Goal: Check status

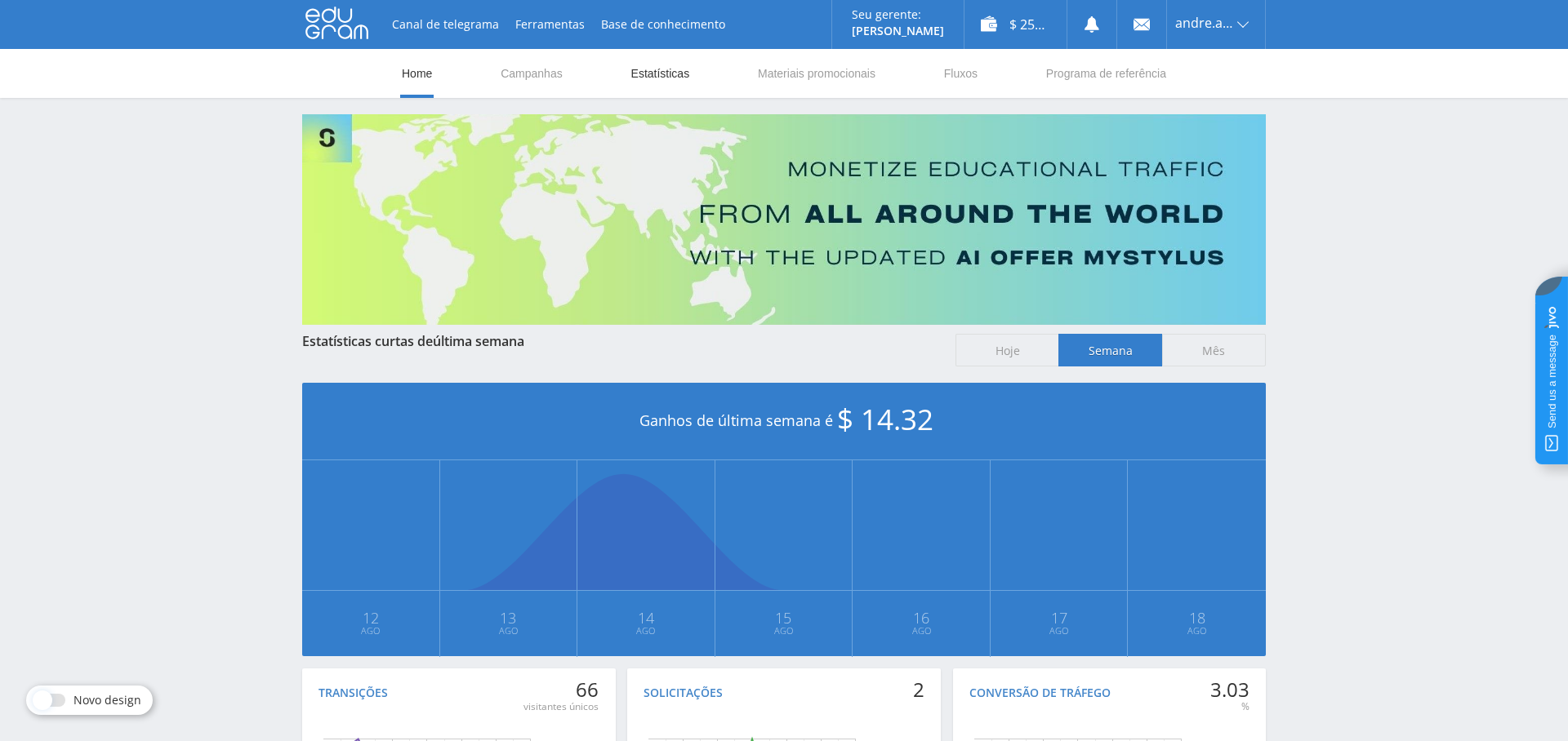
click at [658, 64] on link "Estatísticas" at bounding box center [661, 73] width 62 height 49
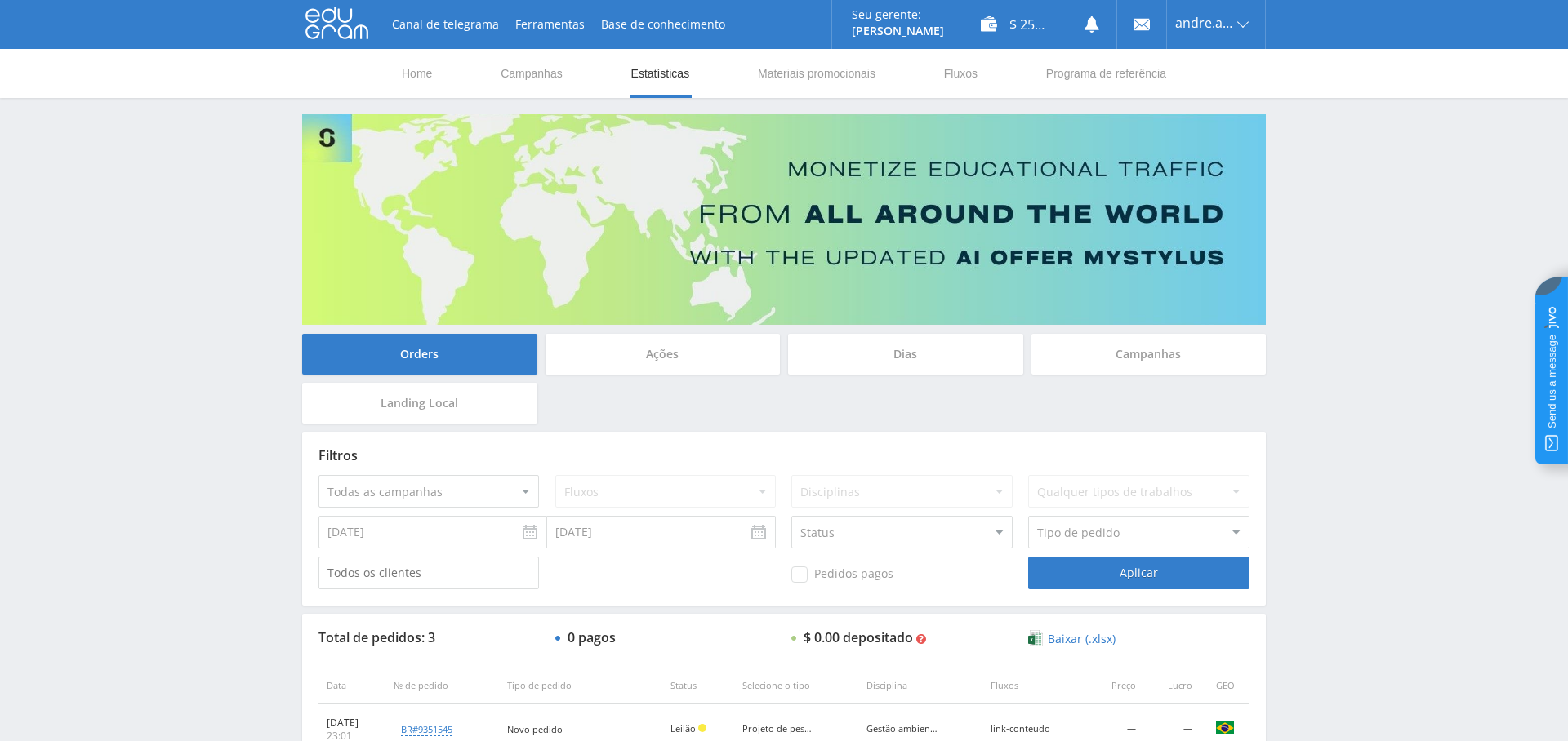
scroll to position [235, 0]
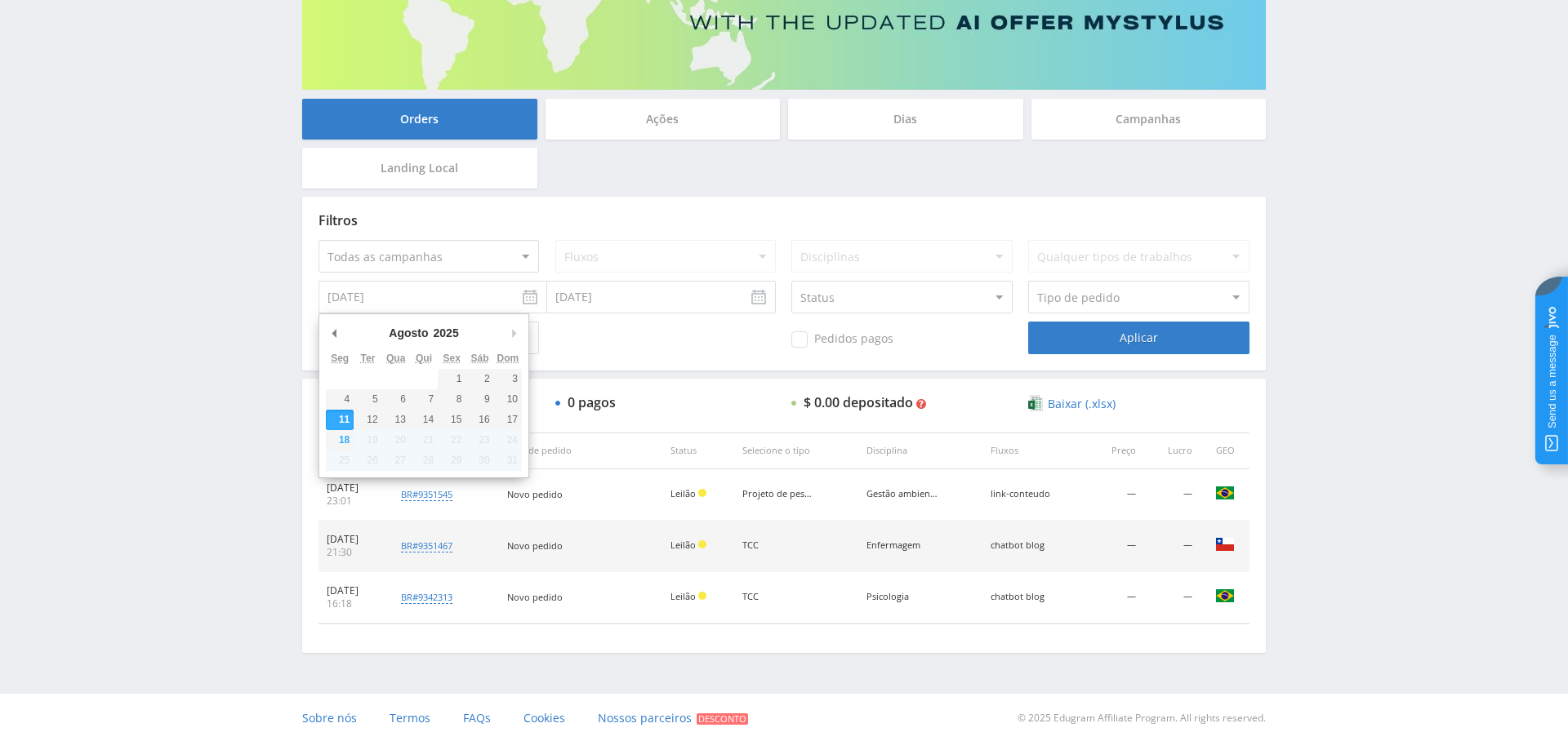
click at [448, 298] on input "[DATE]" at bounding box center [433, 297] width 229 height 33
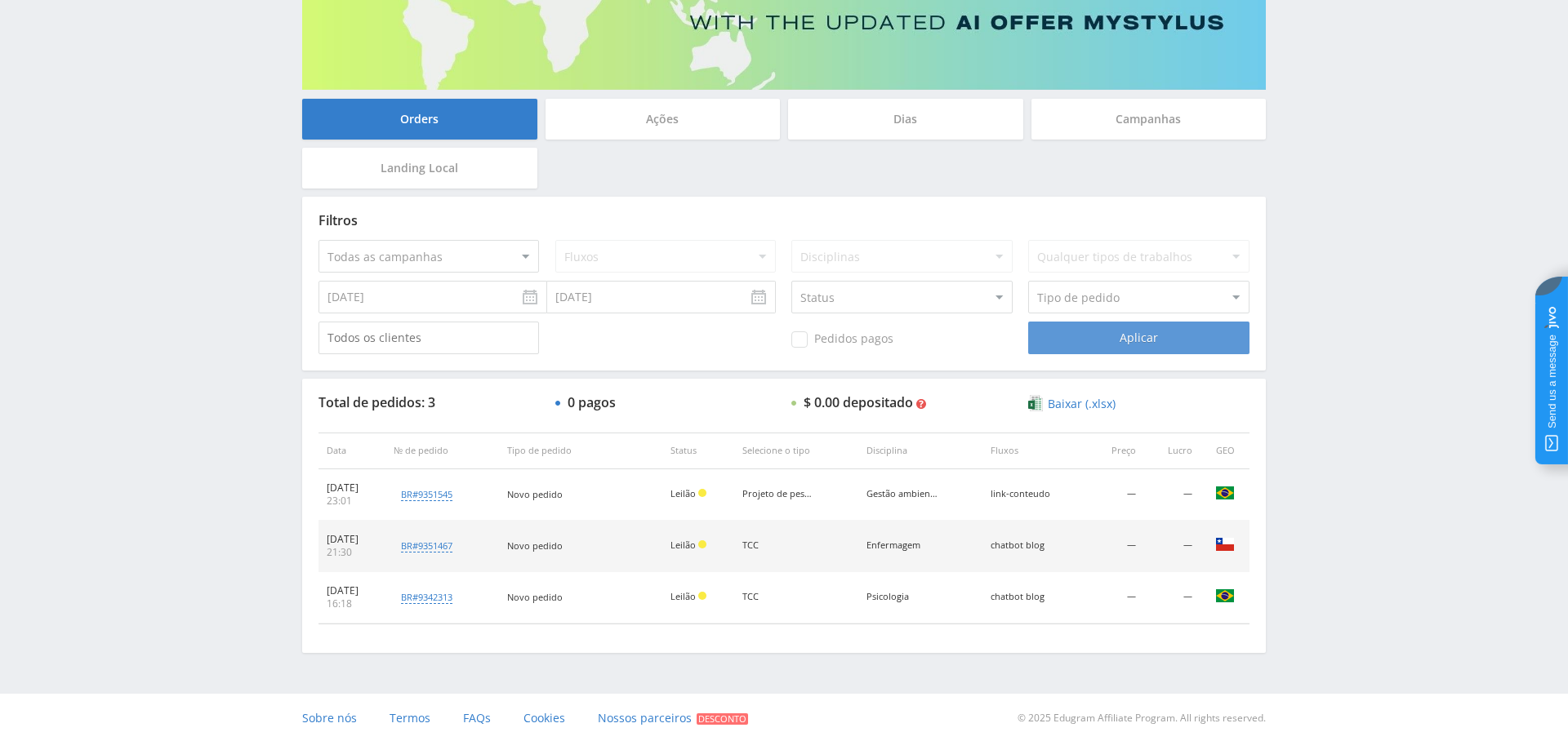
click at [1138, 341] on div "Aplicar" at bounding box center [1138, 338] width 221 height 33
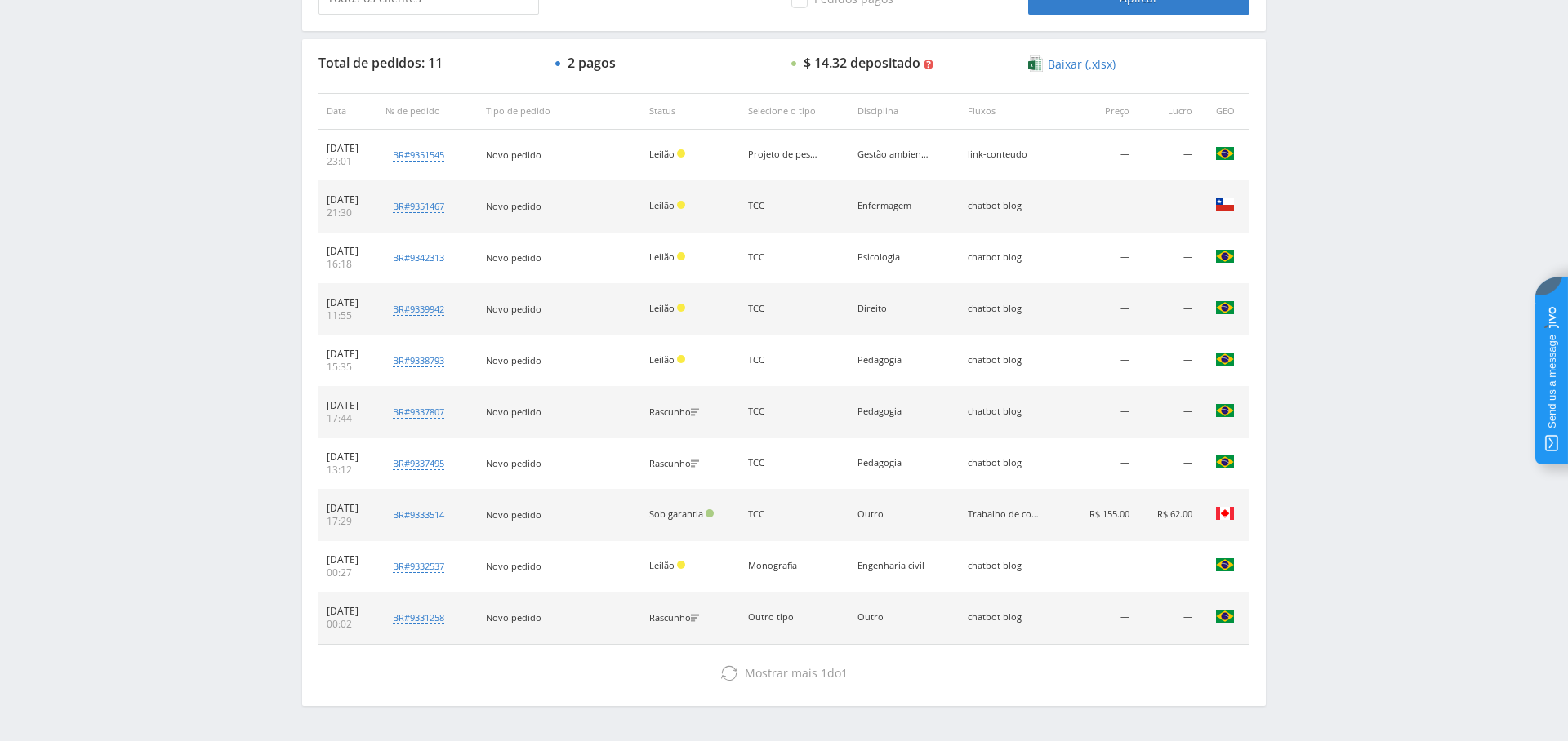
scroll to position [586, 0]
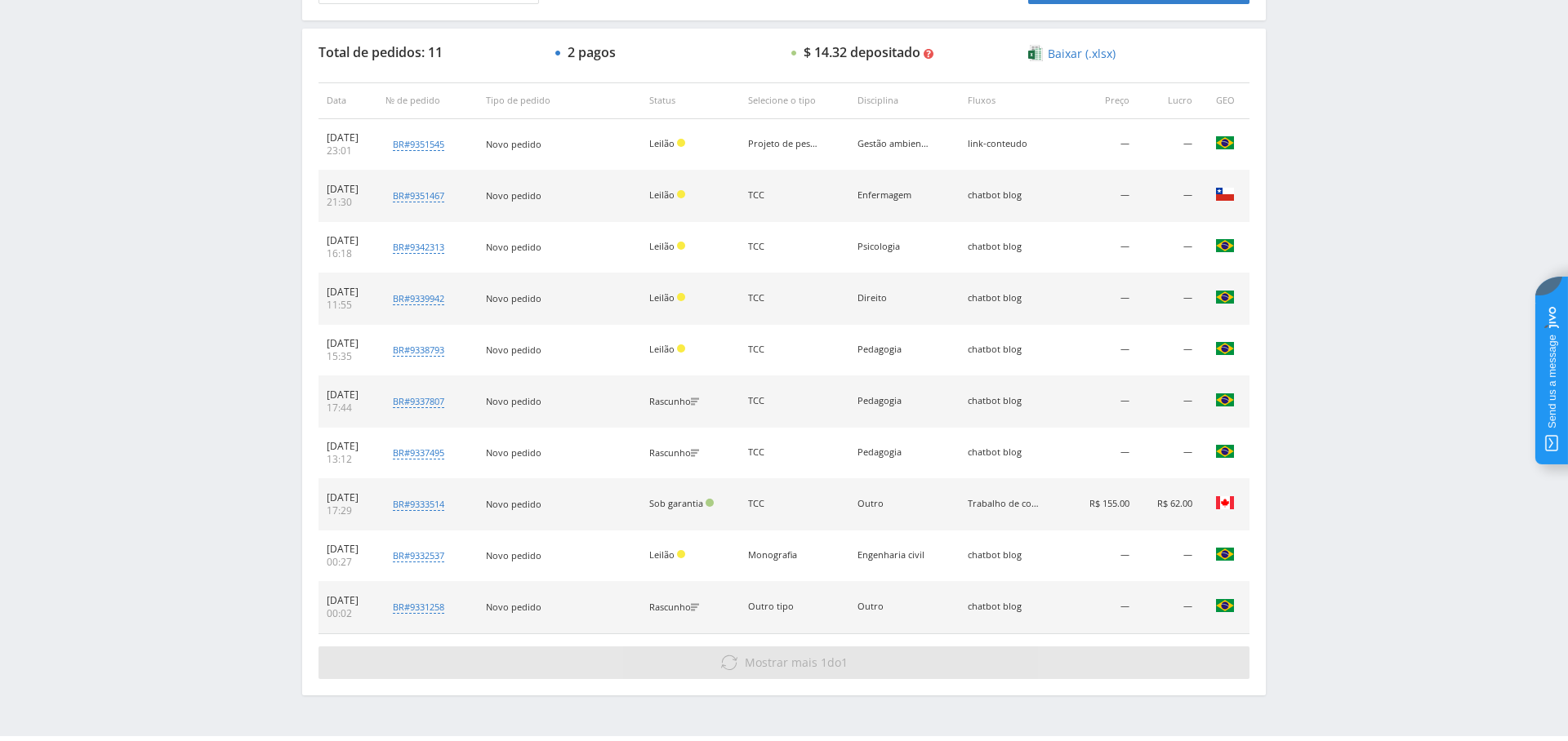
click at [793, 660] on span "Mostrar mais" at bounding box center [781, 663] width 73 height 15
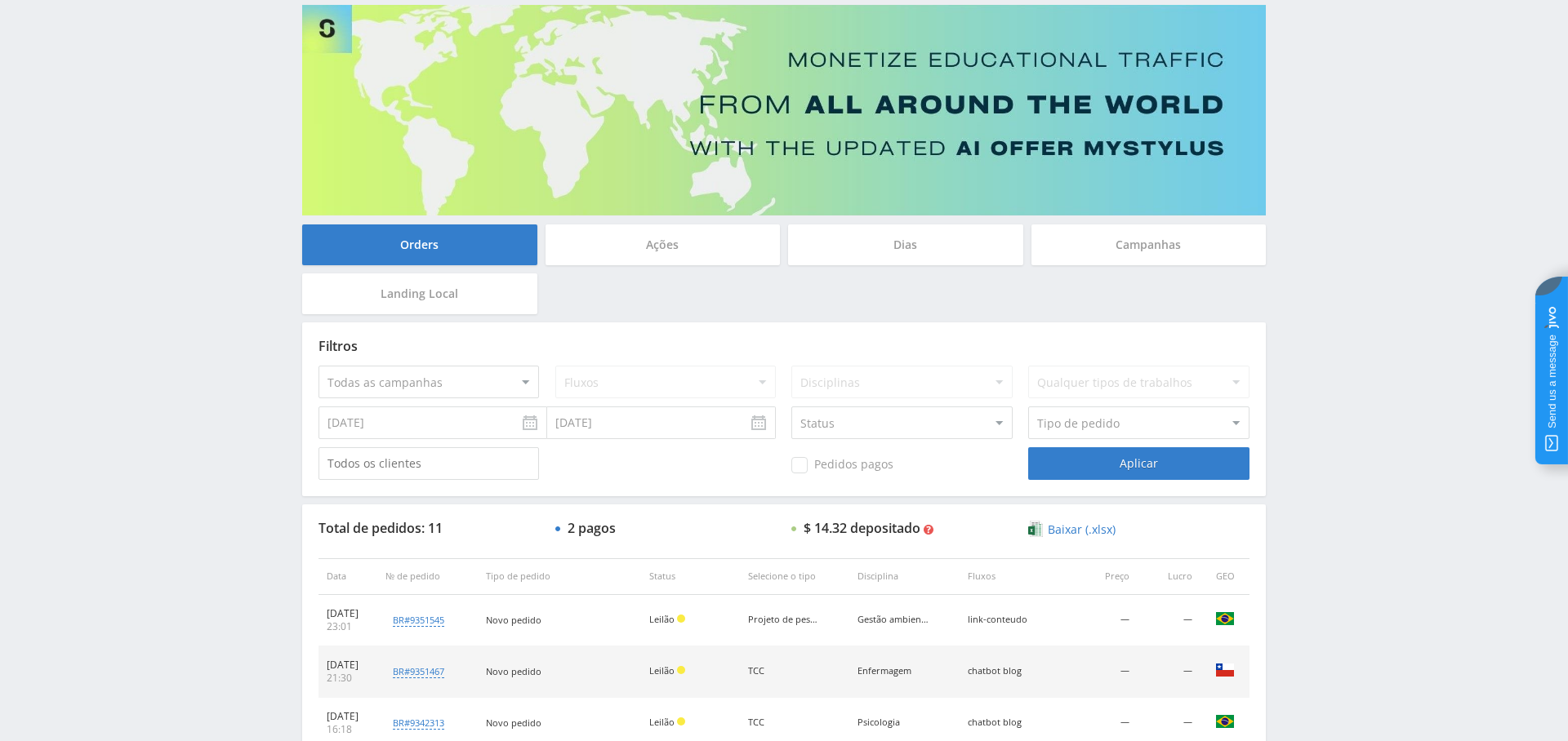
scroll to position [0, 0]
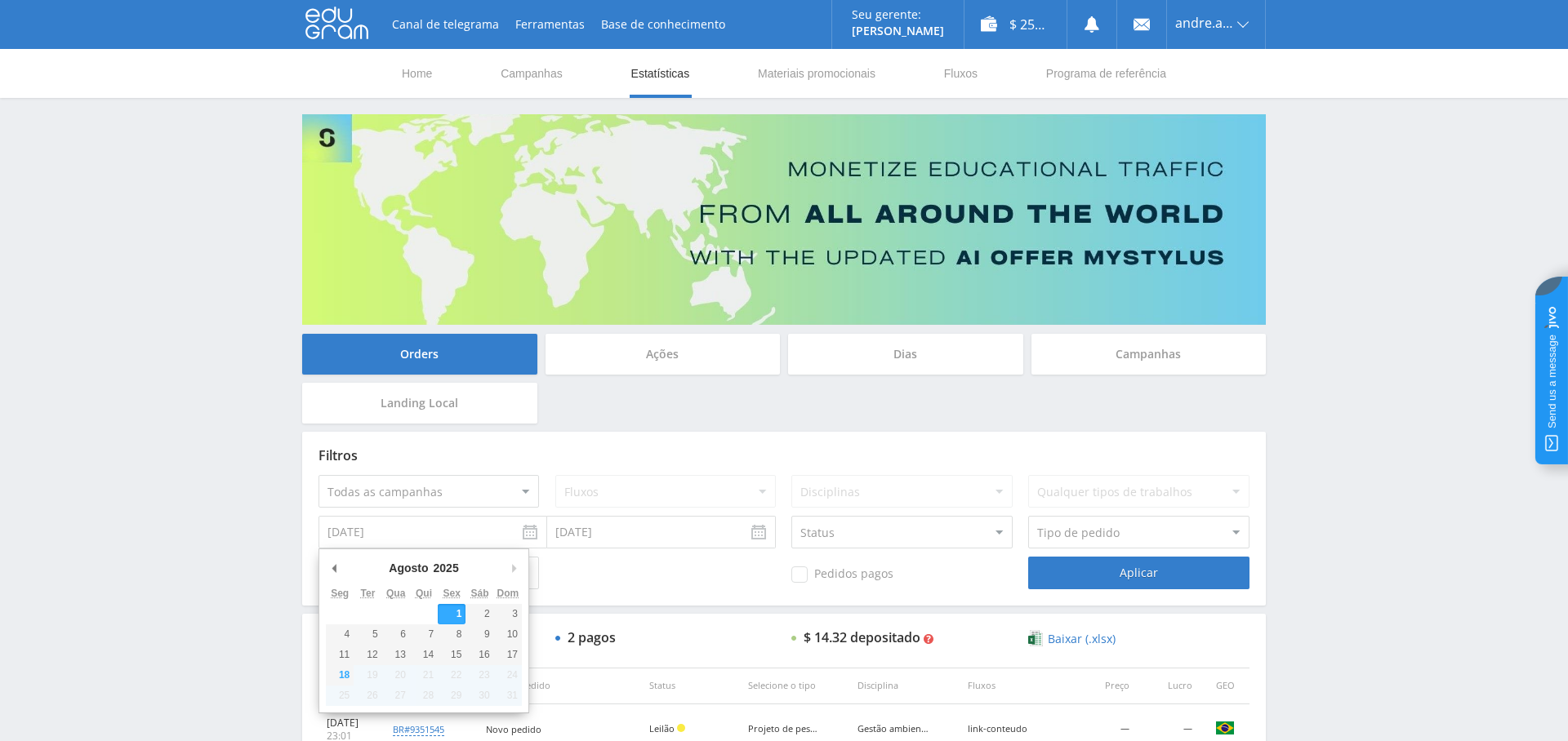
click at [425, 538] on input "[DATE]" at bounding box center [433, 532] width 229 height 33
type input "[DATE]"
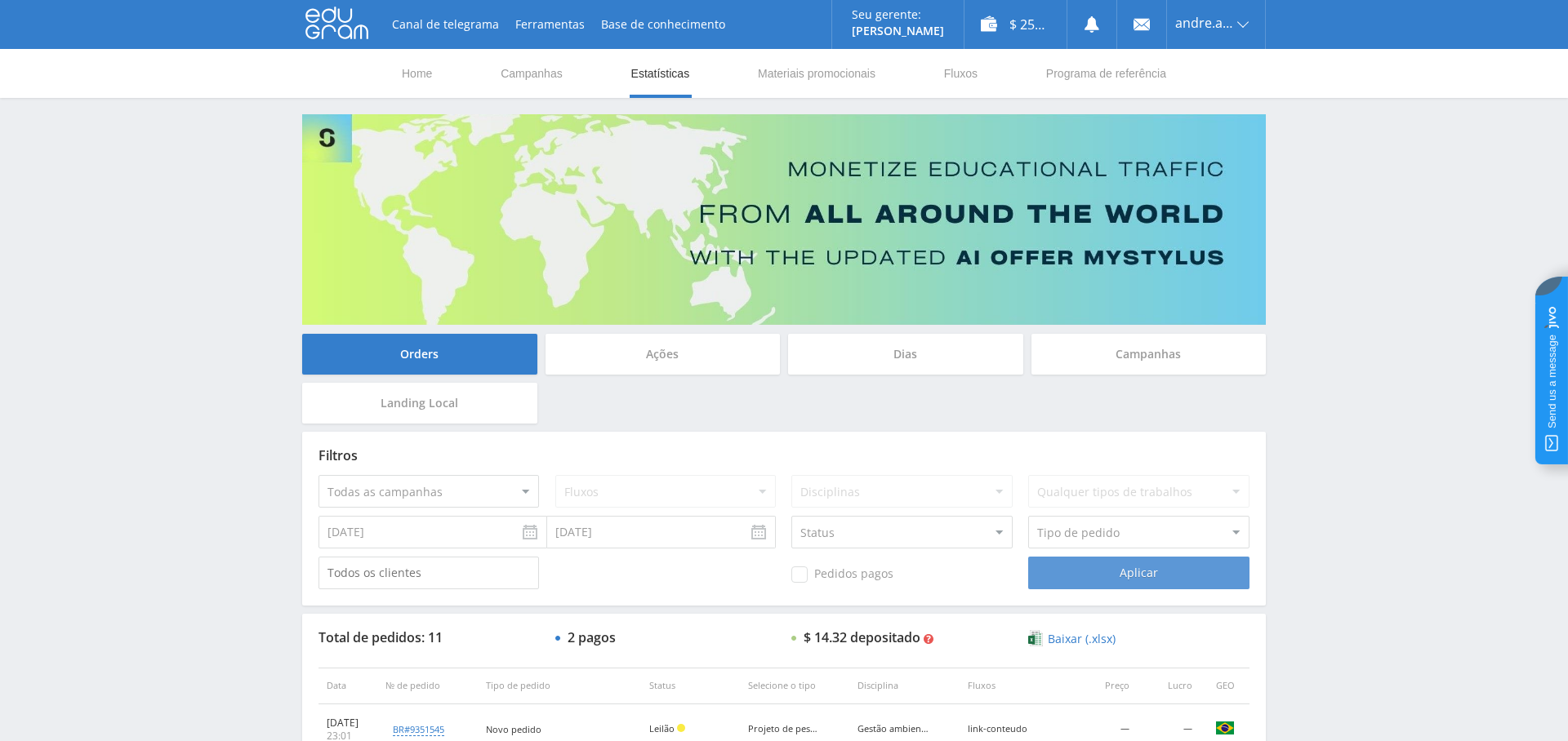
click at [1117, 576] on div "Aplicar" at bounding box center [1138, 573] width 221 height 33
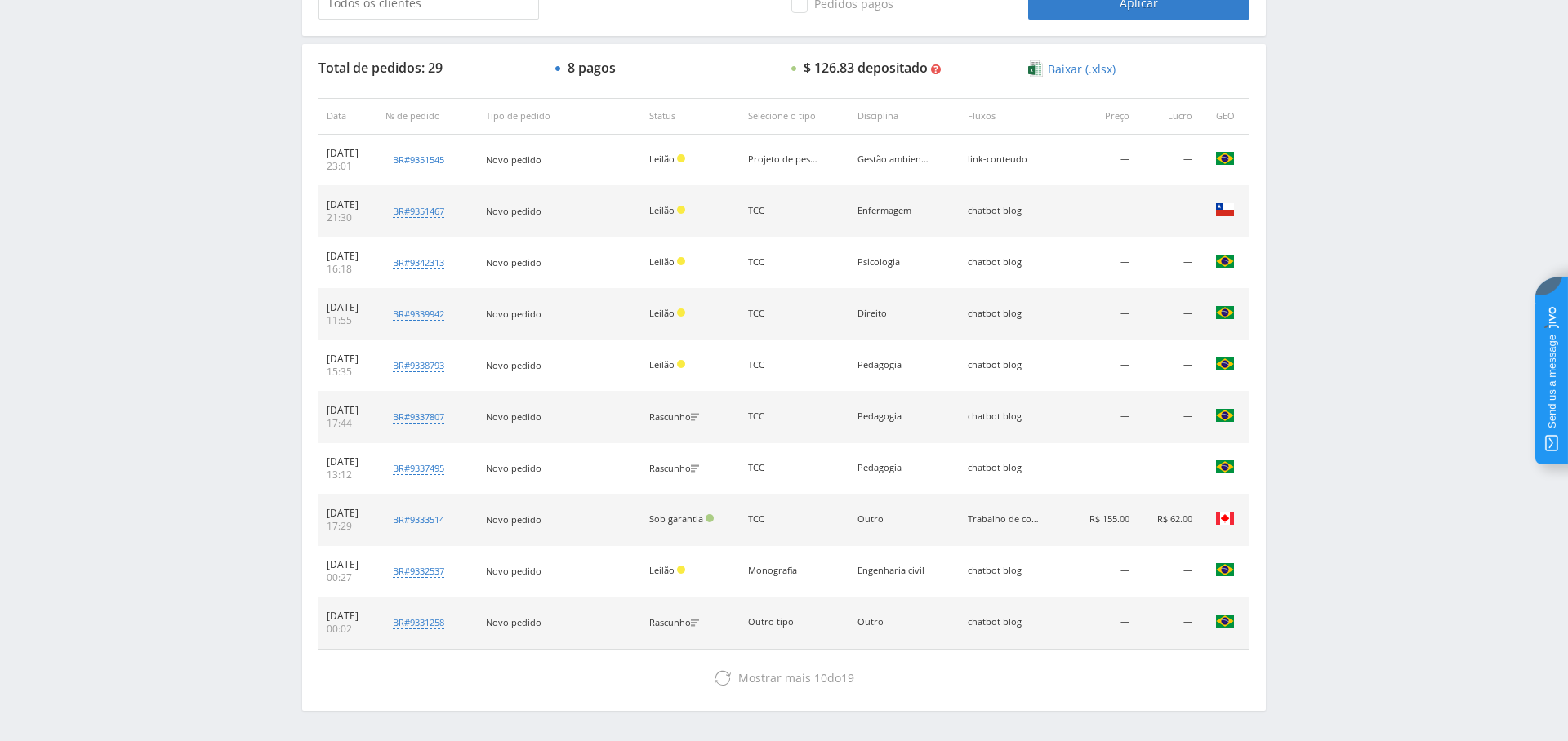
scroll to position [625, 0]
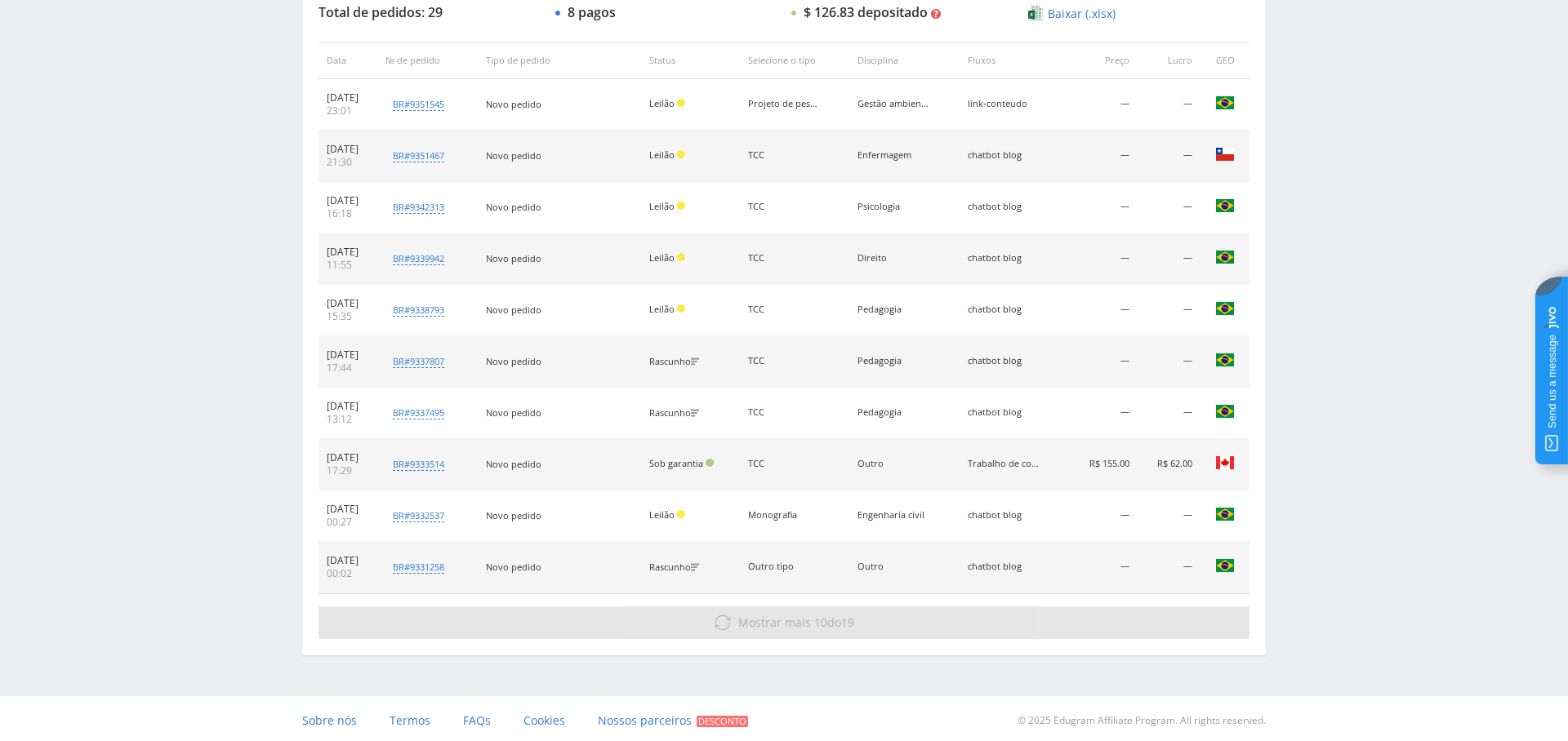
click at [803, 622] on span "Mostrar mais" at bounding box center [774, 623] width 73 height 15
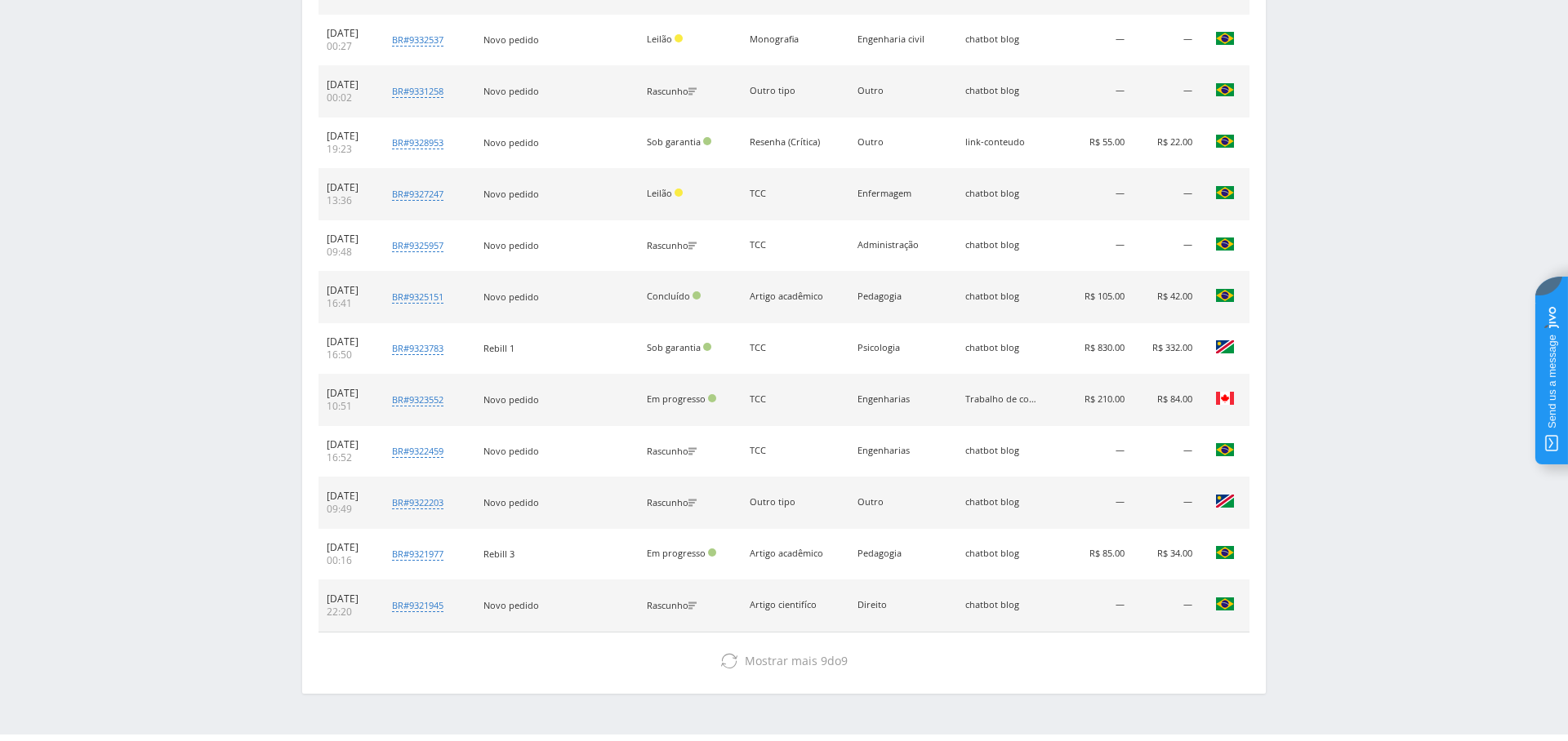
scroll to position [1137, 0]
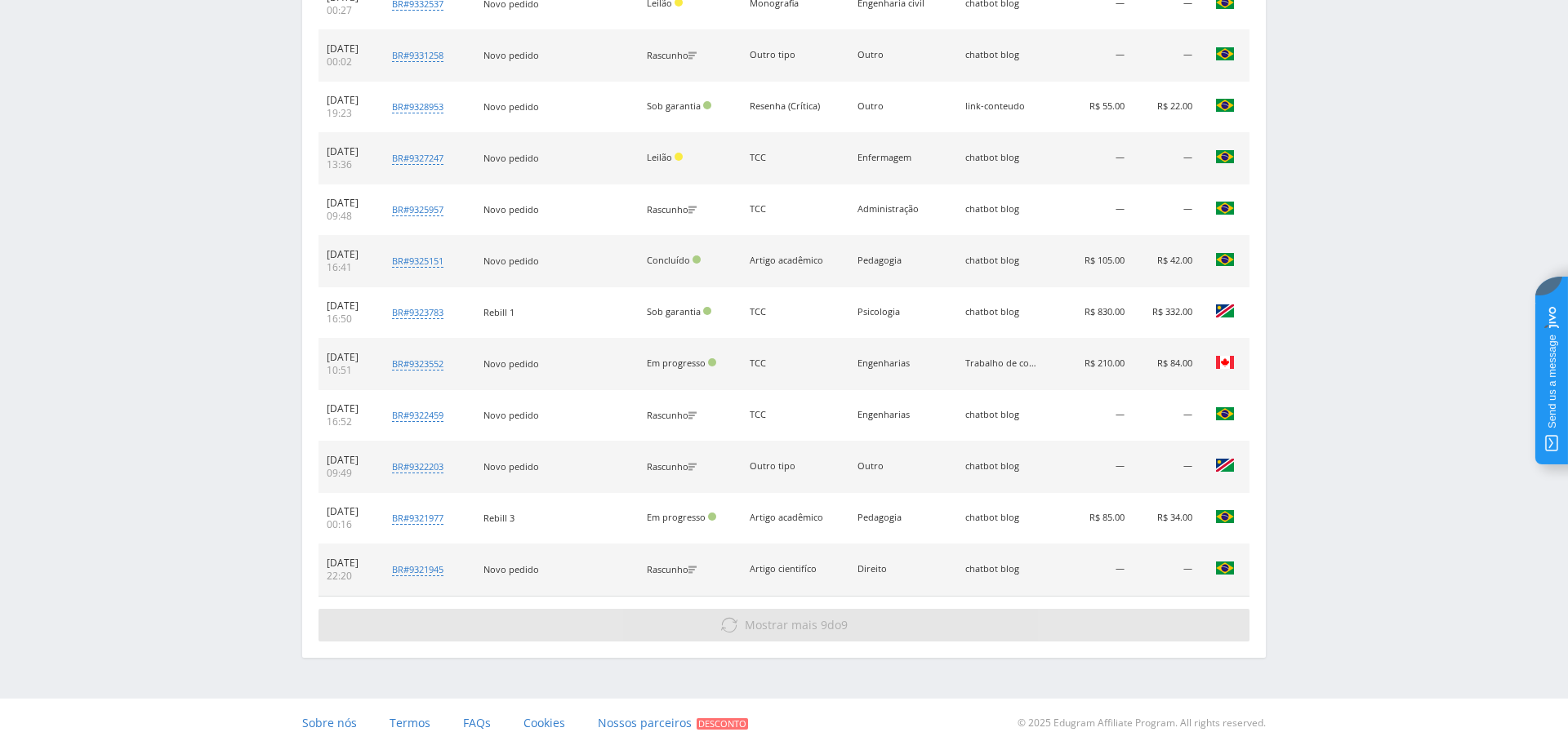
click at [821, 621] on span "9" at bounding box center [825, 625] width 7 height 15
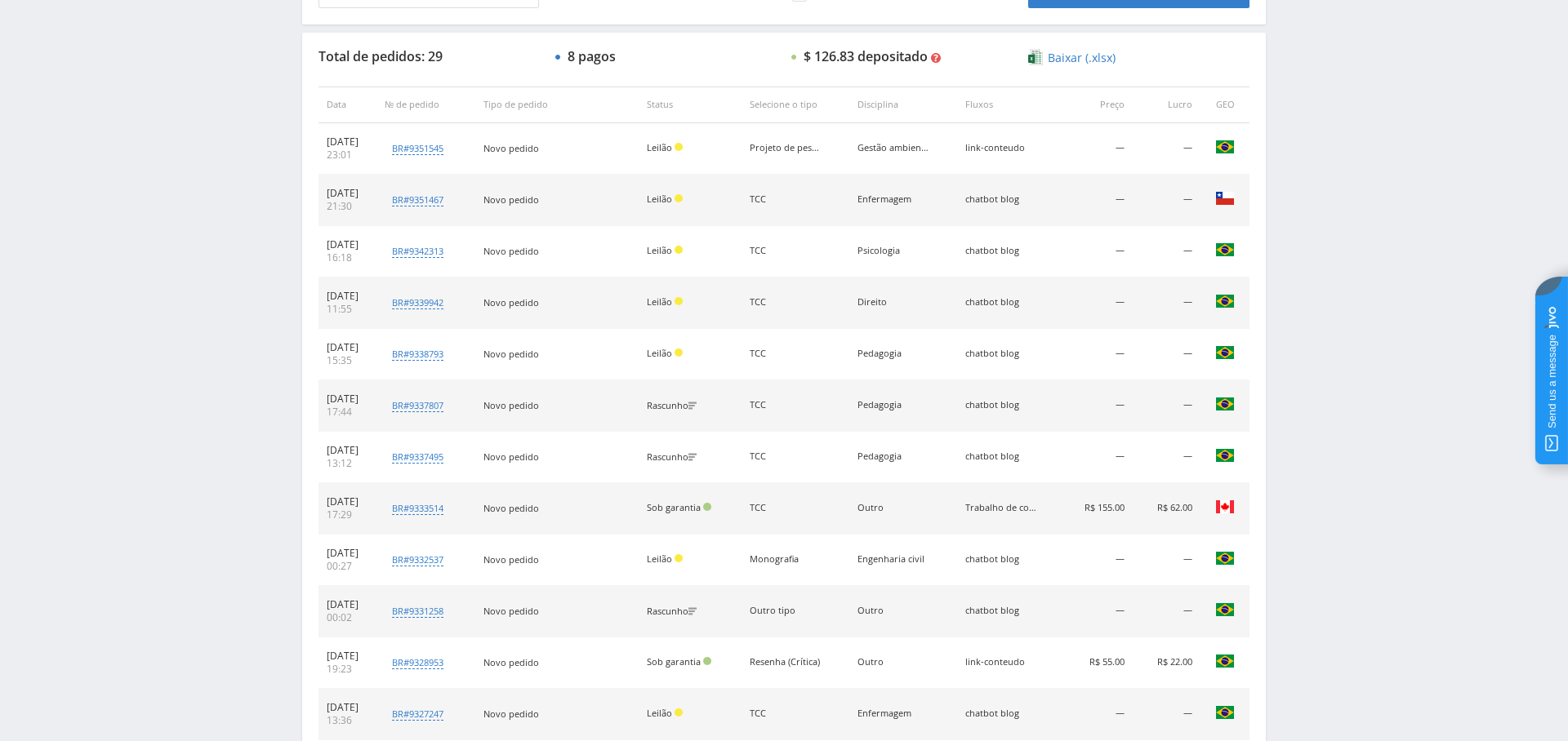
scroll to position [0, 0]
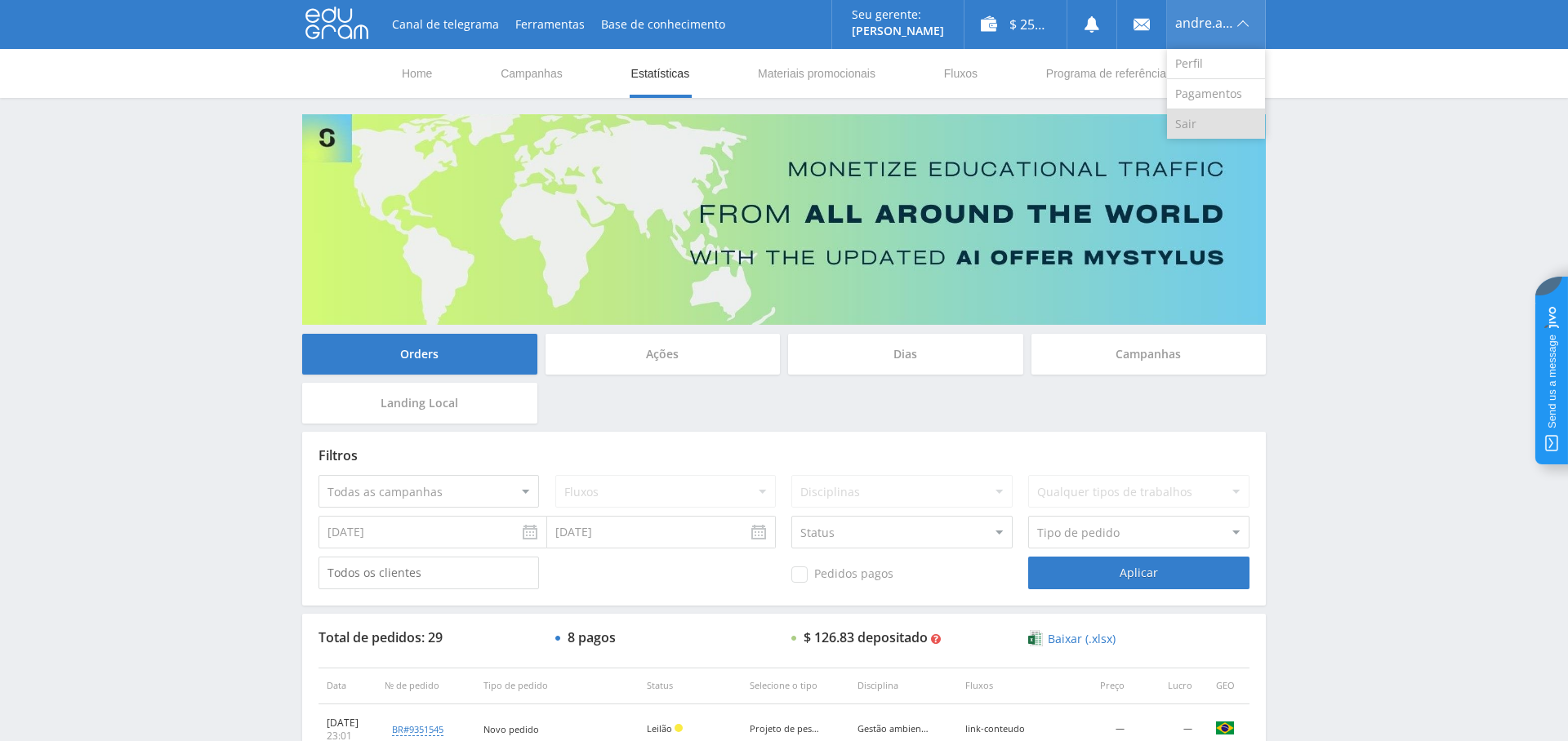
click at [1203, 123] on link "Sair" at bounding box center [1217, 124] width 98 height 29
